Goal: Contribute content

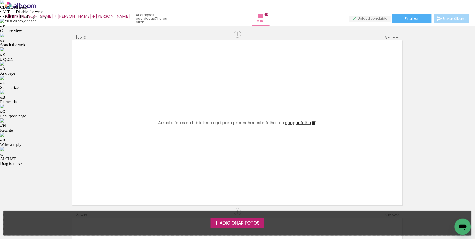
click at [235, 224] on span "Adicionar Fotos" at bounding box center [240, 223] width 40 height 5
click at [0, 0] on input "file" at bounding box center [0, 0] width 0 height 0
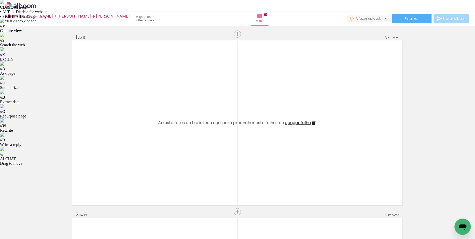
click at [43, 213] on iron-icon at bounding box center [39, 211] width 5 height 5
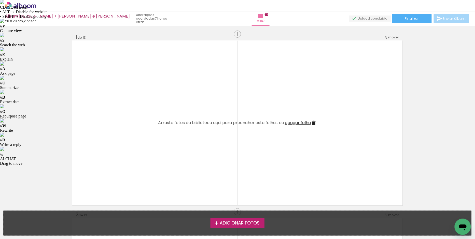
click at [223, 224] on span "Adicionar Fotos" at bounding box center [240, 223] width 40 height 5
click at [0, 0] on input "file" at bounding box center [0, 0] width 0 height 0
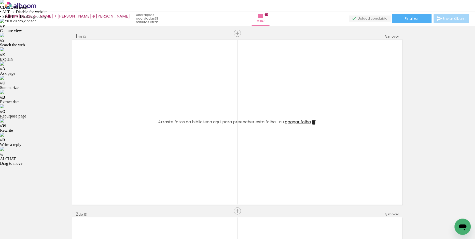
scroll to position [1, 0]
